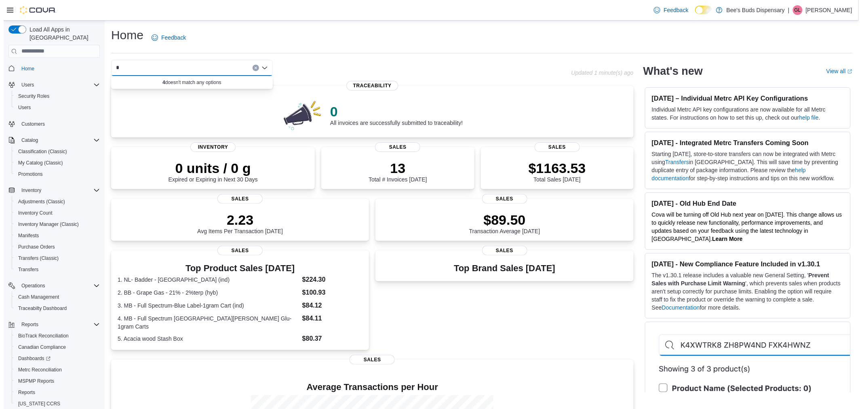
scroll to position [22, 0]
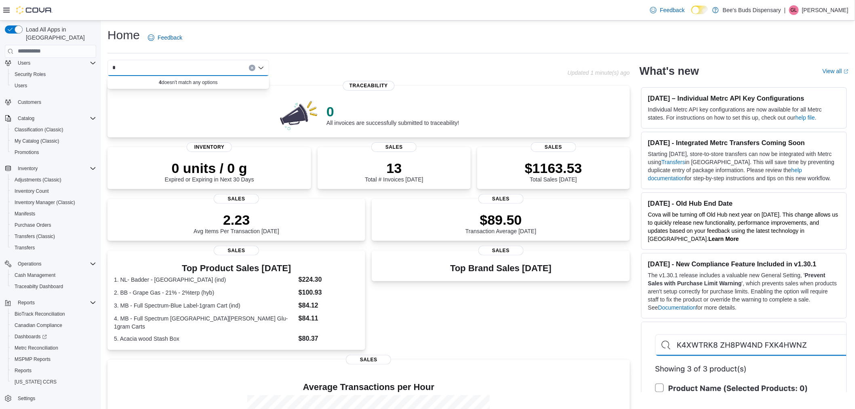
type input "*"
click at [249, 67] on button "Clear input" at bounding box center [252, 68] width 6 height 6
click at [152, 91] on span "Bee's Buds Biloxi" at bounding box center [157, 93] width 44 height 8
click at [263, 67] on icon "Open list of options" at bounding box center [261, 68] width 6 height 6
click at [167, 105] on span "Bee's [PERSON_NAME]" at bounding box center [166, 105] width 62 height 8
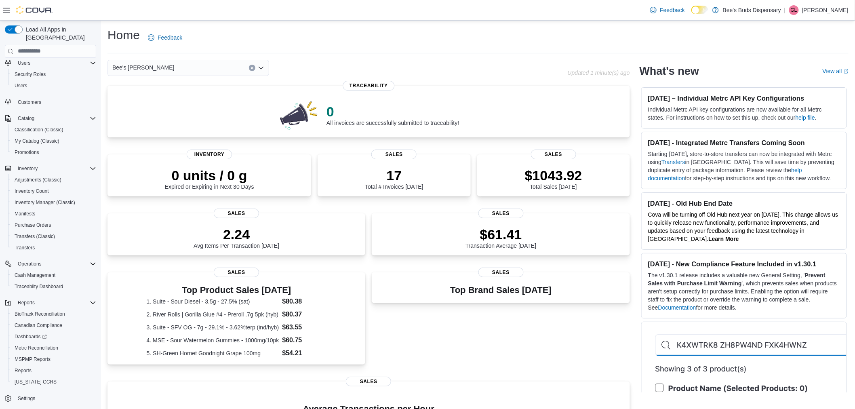
click at [262, 69] on icon "Open list of options" at bounding box center [261, 68] width 6 height 6
click at [164, 91] on span "Bee's Buds Biloxi" at bounding box center [157, 93] width 44 height 8
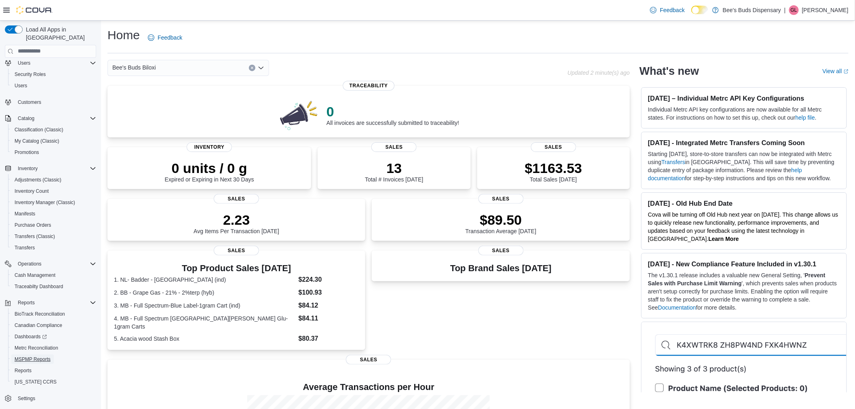
drag, startPoint x: 35, startPoint y: 352, endPoint x: 180, endPoint y: 1, distance: 379.6
click at [35, 356] on span "MSPMP Reports" at bounding box center [33, 359] width 36 height 6
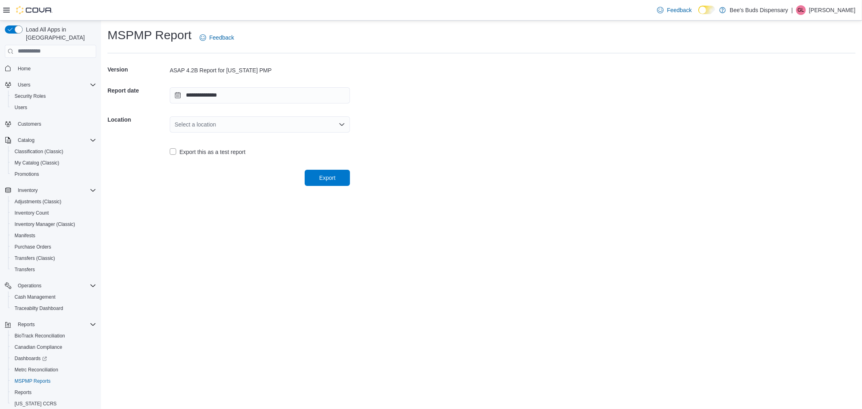
click at [331, 126] on div "Select a location" at bounding box center [260, 124] width 180 height 16
click at [213, 152] on span "Bee's Buds Biloxi" at bounding box center [264, 149] width 161 height 8
click at [327, 175] on span "Export" at bounding box center [327, 177] width 16 height 8
